Goal: Information Seeking & Learning: Learn about a topic

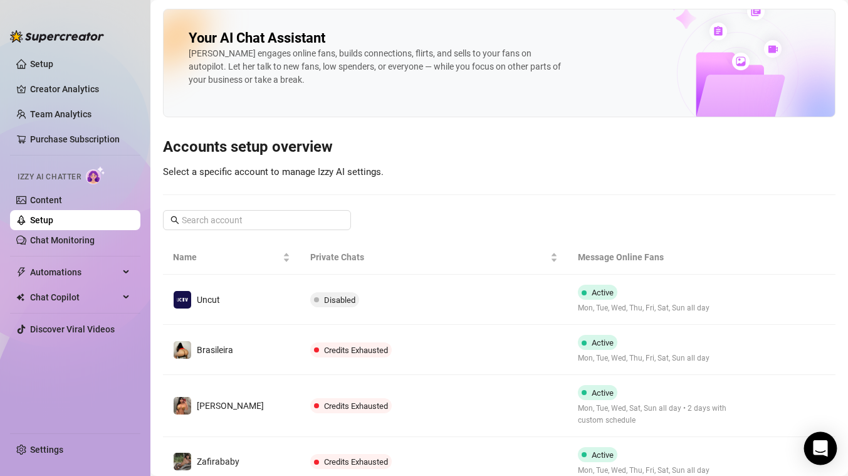
click at [822, 448] on icon "Open Intercom Messenger" at bounding box center [820, 448] width 14 height 16
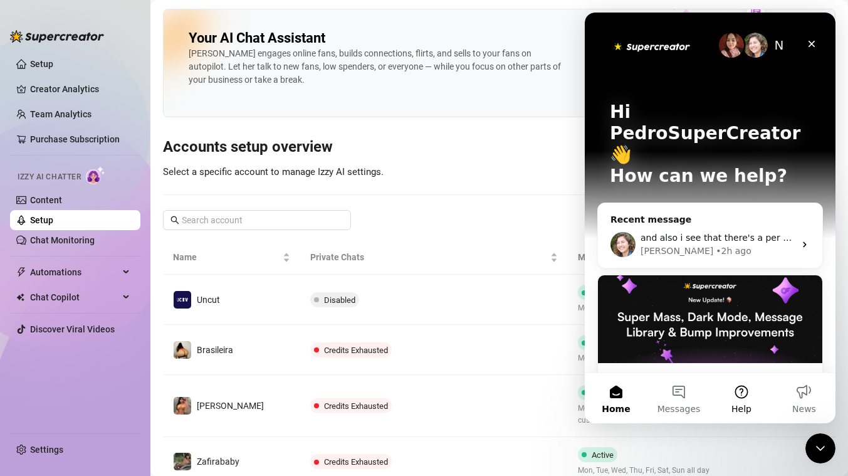
click at [732, 391] on button "Help" at bounding box center [741, 398] width 63 height 50
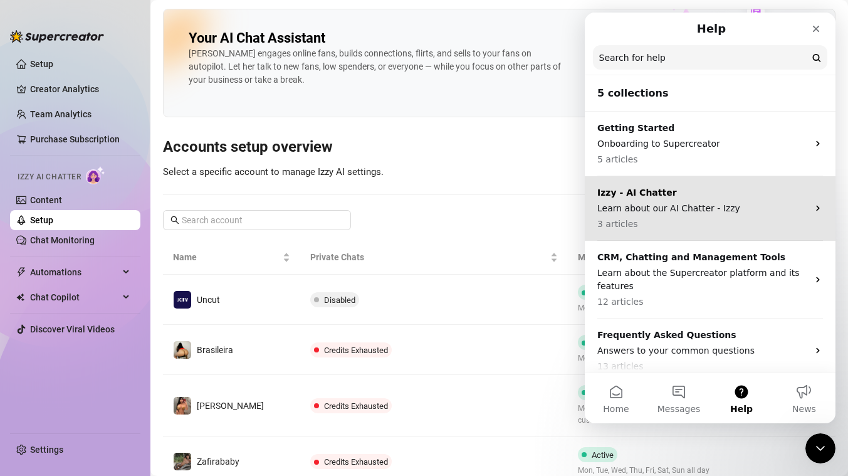
click at [719, 213] on p "Learn about our AI Chatter - Izzy" at bounding box center [703, 208] width 211 height 13
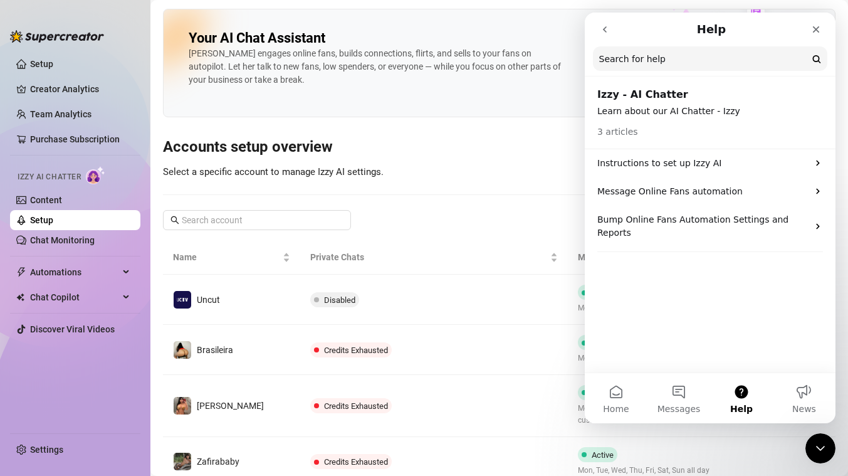
click at [607, 32] on icon "go back" at bounding box center [605, 29] width 10 height 10
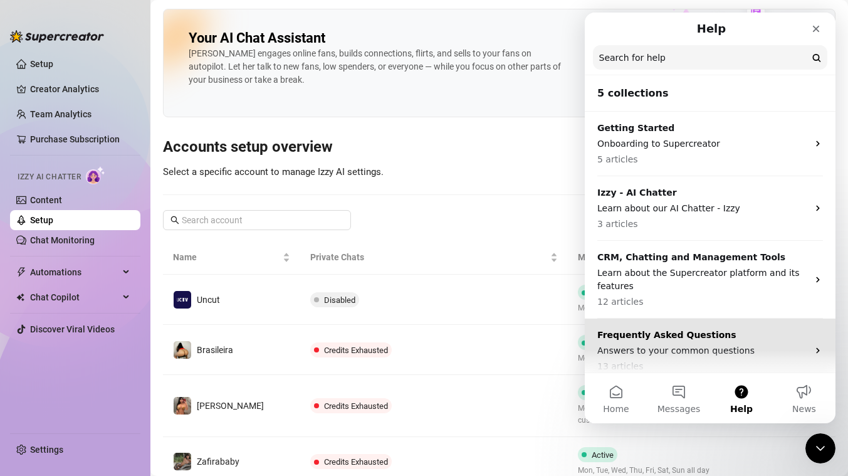
scroll to position [75, 0]
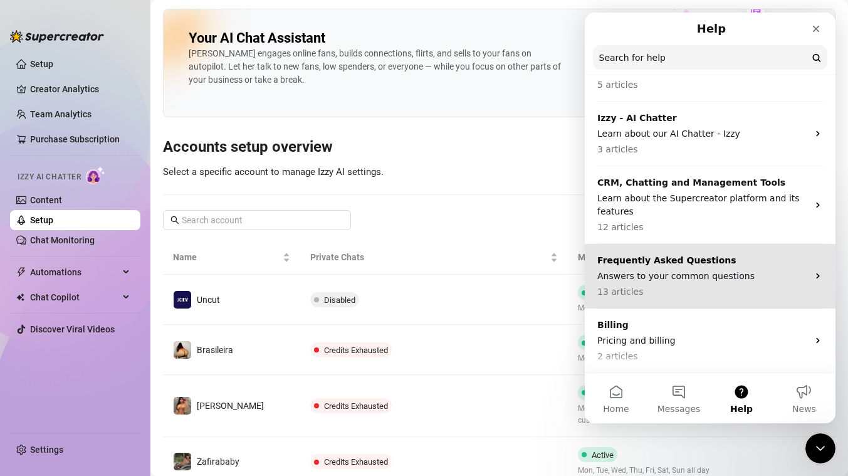
click at [658, 332] on div "Billing Pricing and billing 2 articles" at bounding box center [703, 341] width 211 height 45
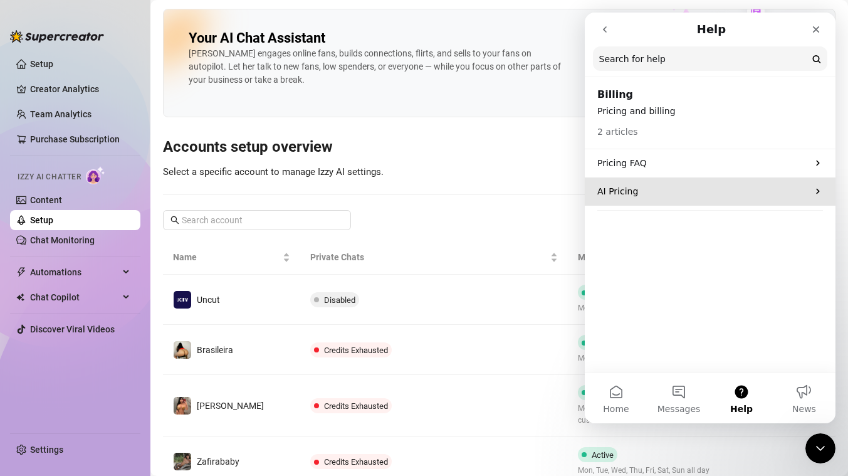
click at [662, 194] on p "AI Pricing" at bounding box center [703, 191] width 211 height 13
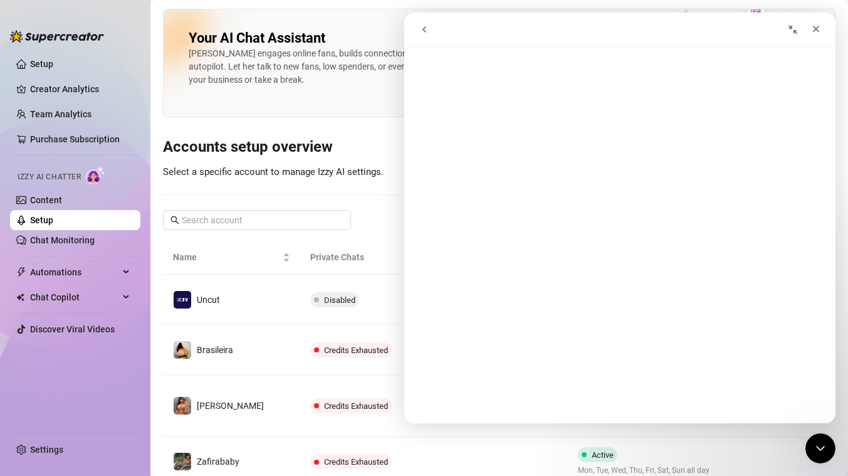
scroll to position [0, 0]
click at [425, 24] on icon "go back" at bounding box center [424, 29] width 10 height 10
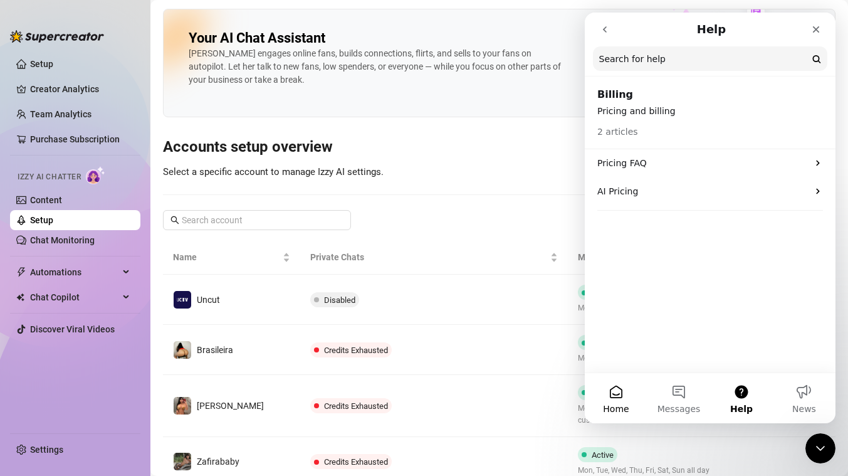
click at [616, 390] on button "Home" at bounding box center [616, 398] width 63 height 50
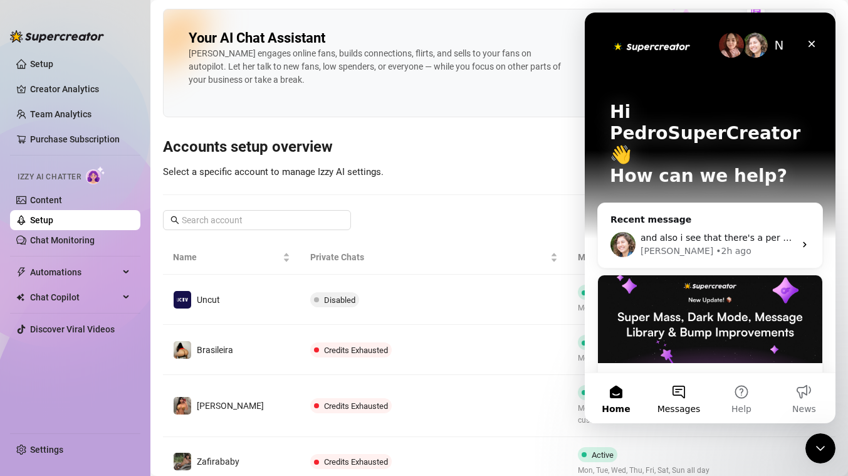
click at [677, 399] on button "Messages" at bounding box center [679, 398] width 63 height 50
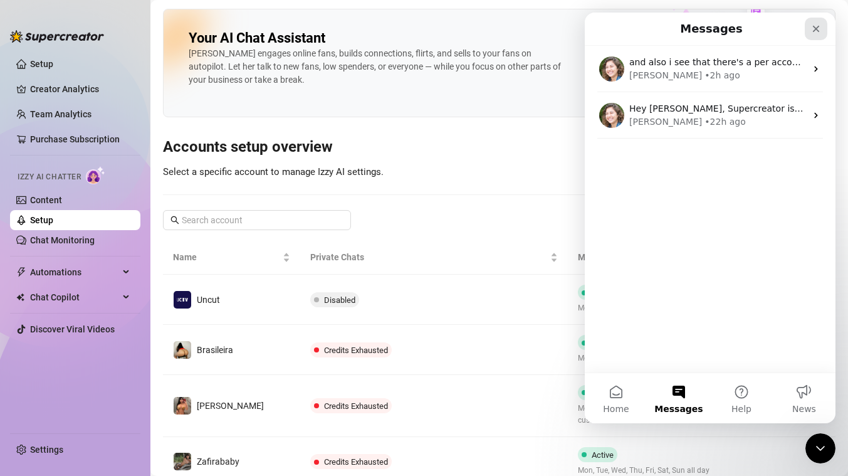
click at [819, 24] on icon "Close" at bounding box center [816, 29] width 10 height 10
